Goal: Find specific page/section: Find specific page/section

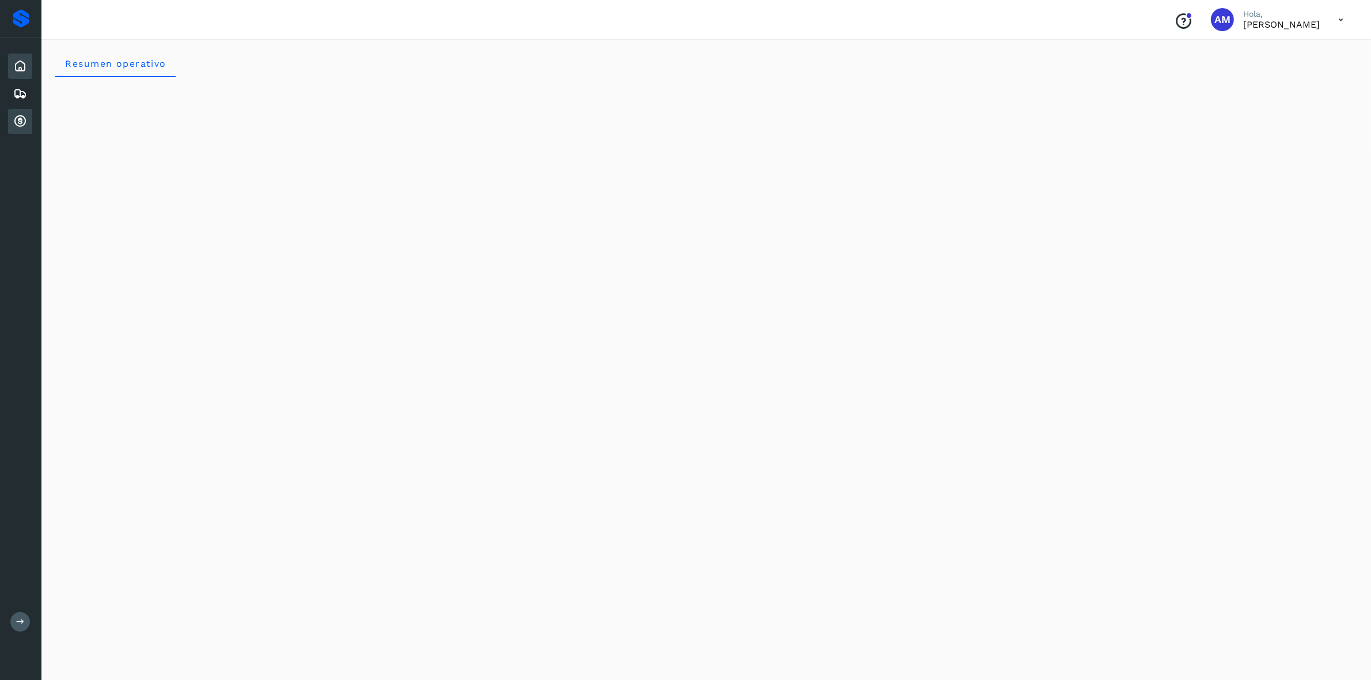
click at [19, 119] on icon at bounding box center [20, 122] width 14 height 14
click at [22, 119] on icon at bounding box center [20, 122] width 14 height 14
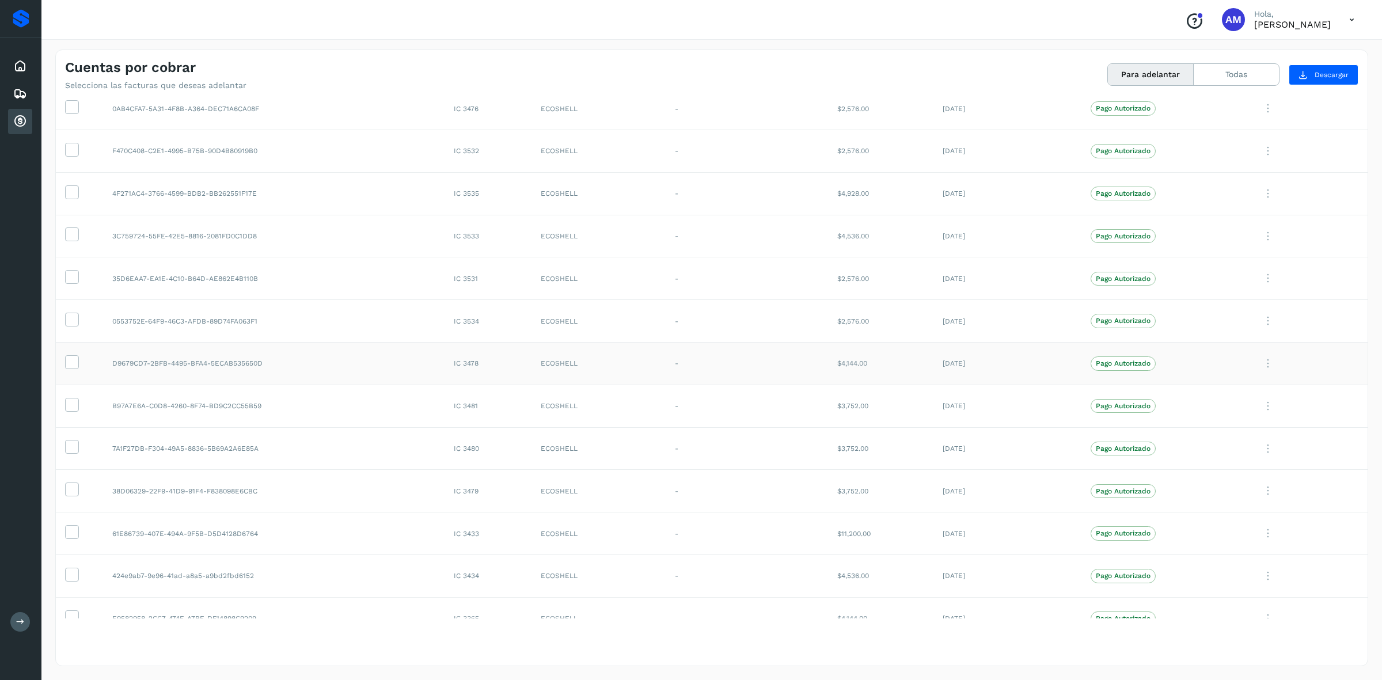
scroll to position [921, 0]
